Goal: Find specific page/section: Find specific page/section

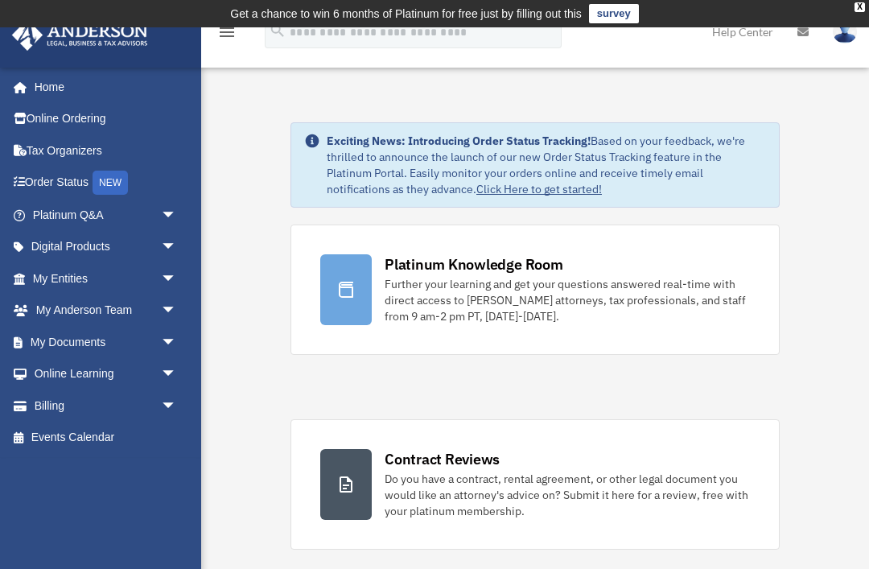
click at [172, 335] on span "arrow_drop_down" at bounding box center [177, 342] width 32 height 33
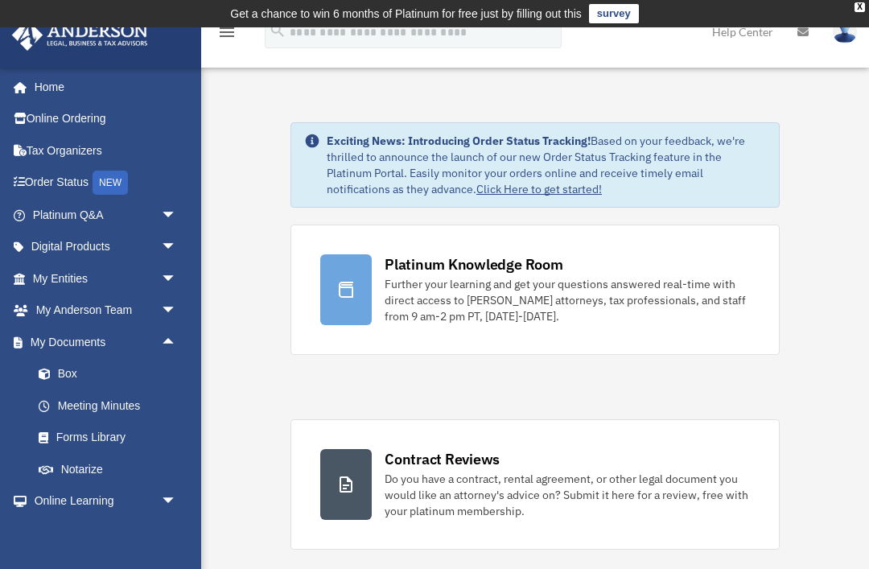
click at [77, 375] on link "Box" at bounding box center [112, 374] width 179 height 32
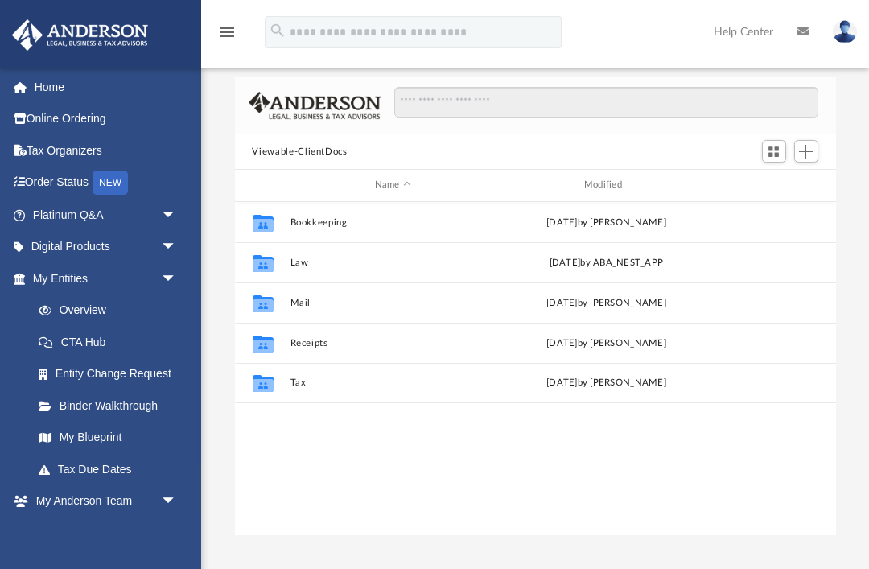
scroll to position [101, 0]
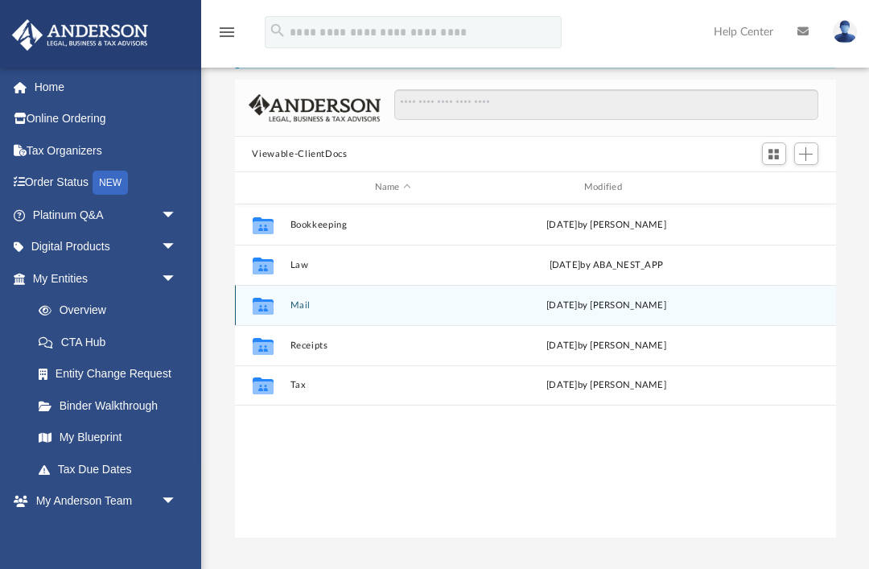
click at [355, 307] on button "Mail" at bounding box center [393, 305] width 206 height 10
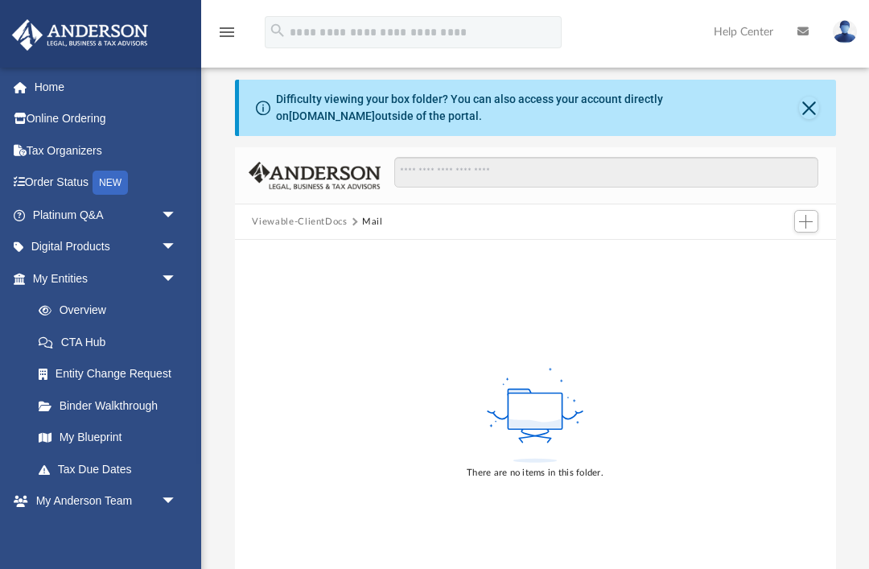
scroll to position [32, 0]
click at [174, 272] on span "arrow_drop_down" at bounding box center [177, 278] width 32 height 33
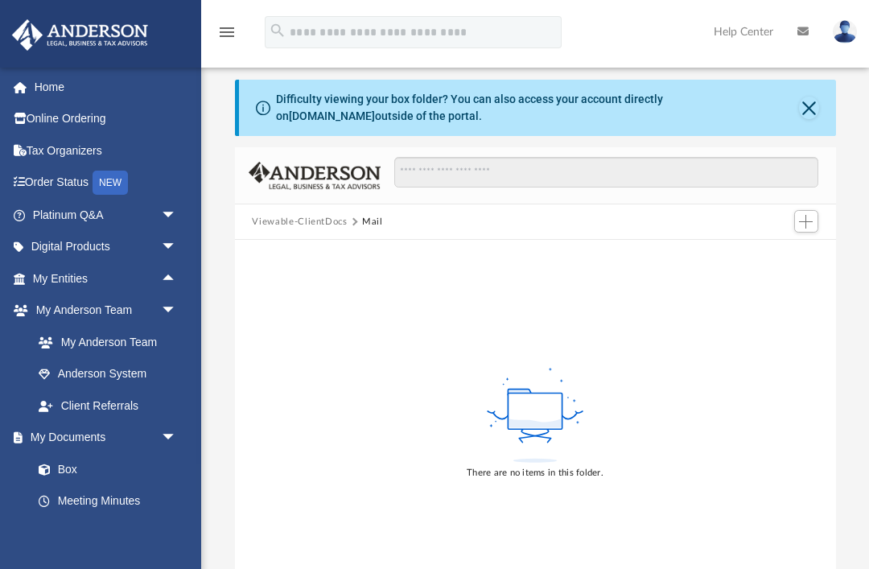
click at [171, 277] on span "arrow_drop_up" at bounding box center [177, 278] width 32 height 33
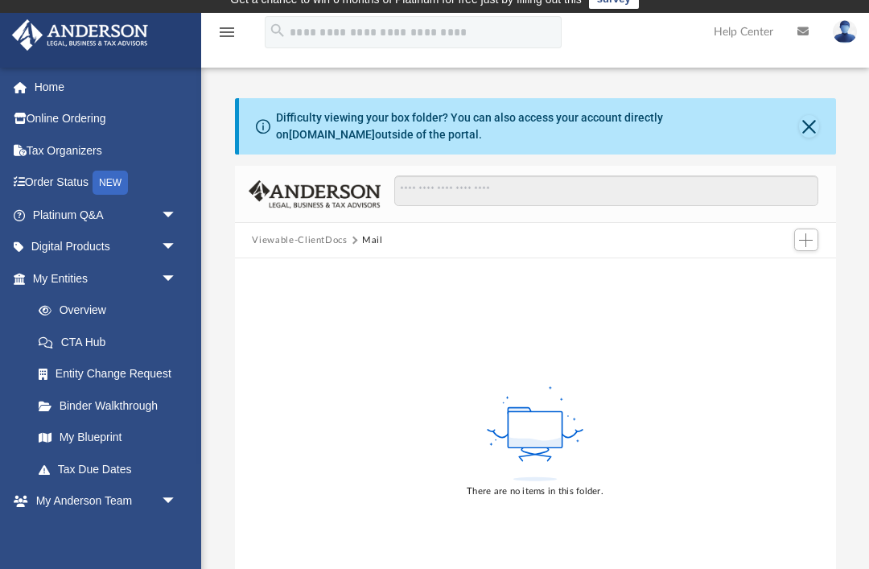
scroll to position [12, 0]
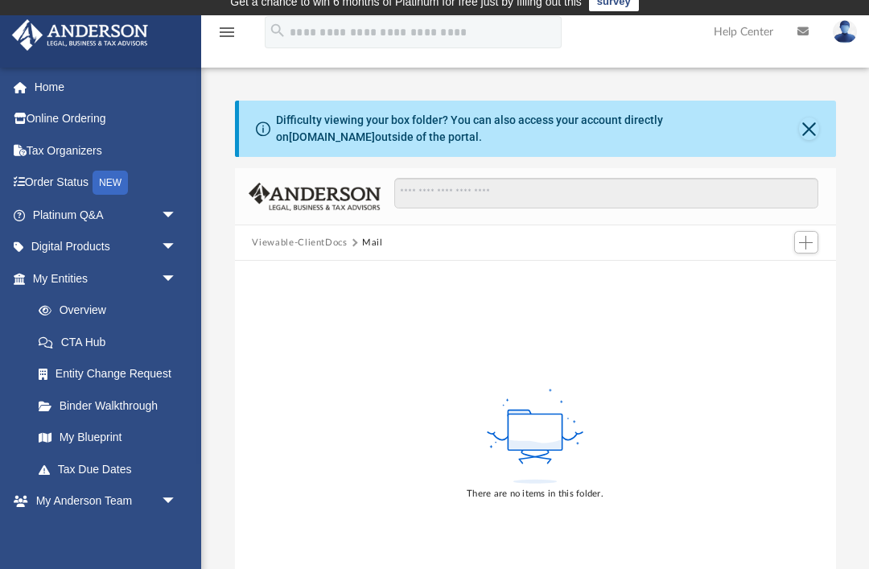
click at [172, 493] on span "arrow_drop_down" at bounding box center [177, 501] width 32 height 33
click at [173, 499] on span "arrow_drop_up" at bounding box center [177, 501] width 32 height 33
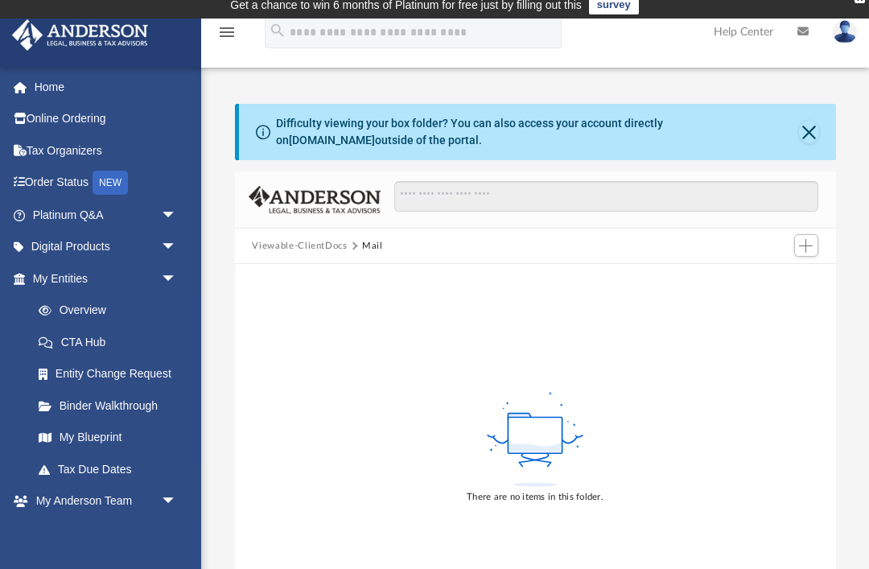
scroll to position [0, 0]
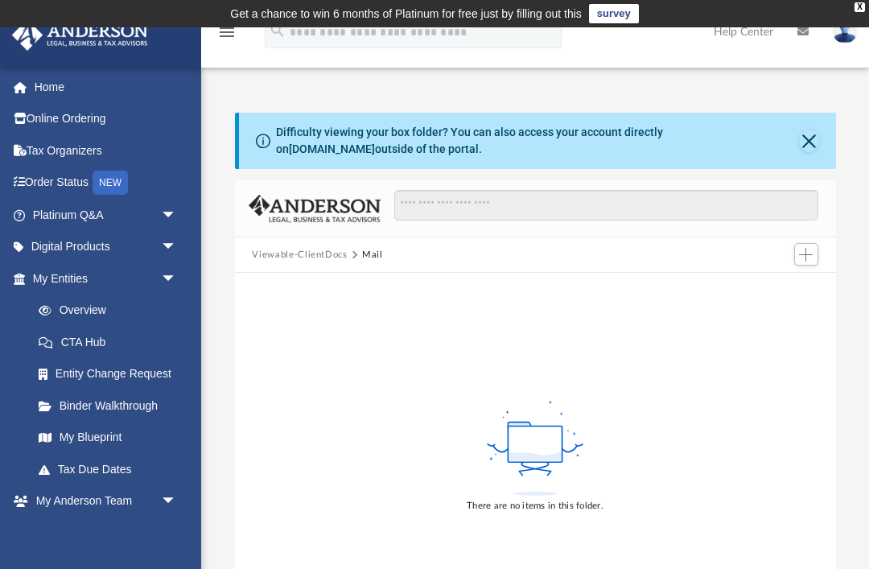
click at [814, 141] on button "Close" at bounding box center [809, 141] width 20 height 23
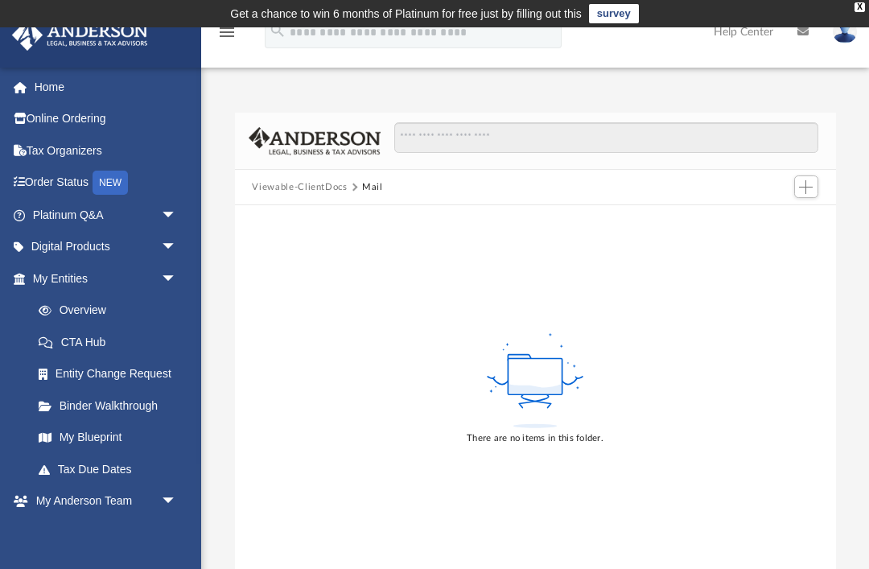
click at [93, 429] on link "My Blueprint" at bounding box center [108, 438] width 171 height 32
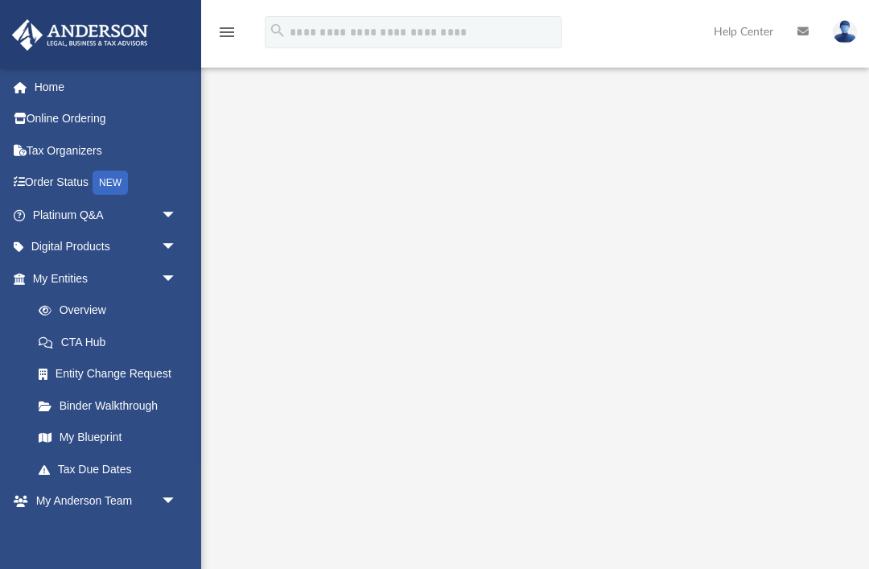
click at [219, 42] on link "menu" at bounding box center [226, 36] width 19 height 11
